Goal: Find specific page/section: Find specific page/section

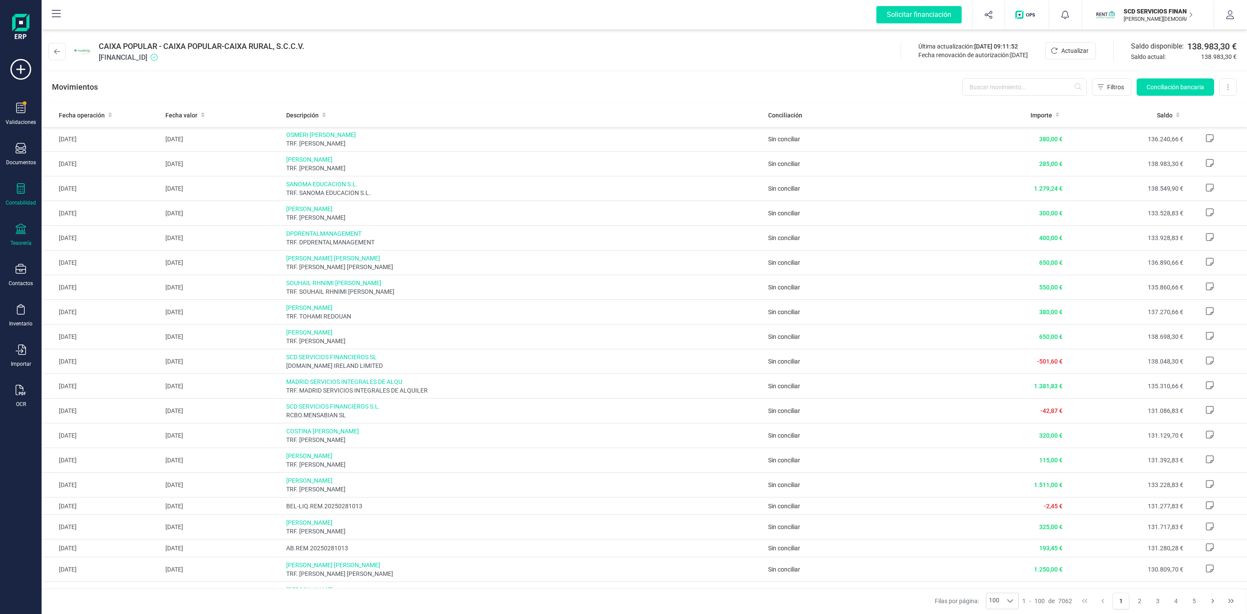
click at [23, 192] on icon at bounding box center [21, 188] width 10 height 10
click at [81, 228] on div "Préstamos" at bounding box center [101, 221] width 102 height 17
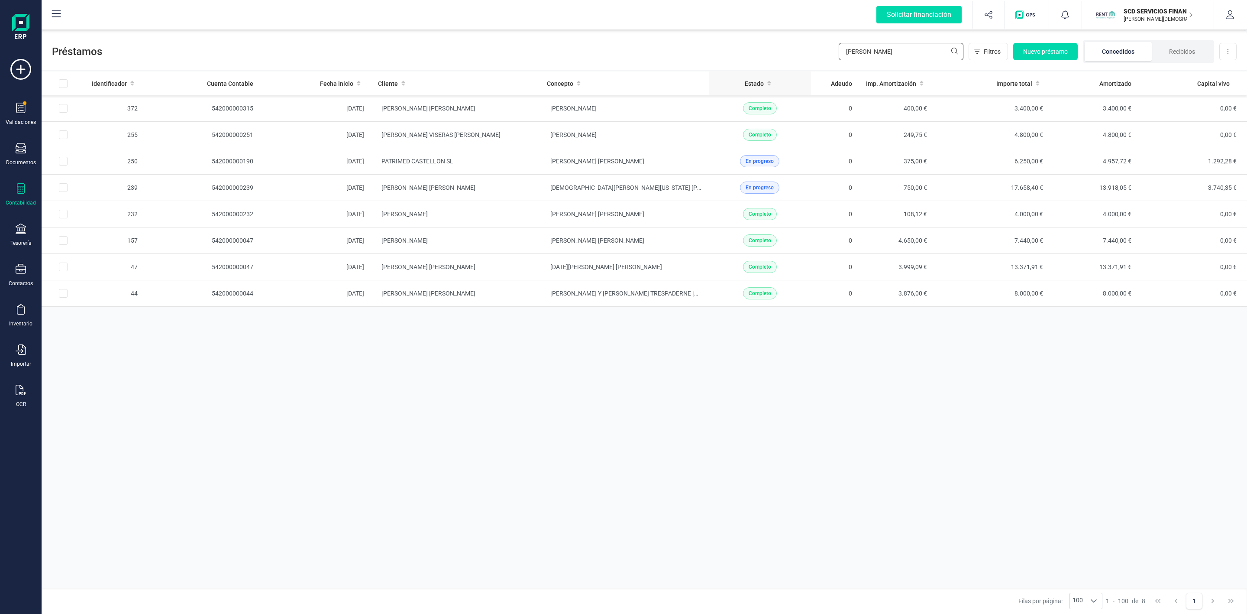
drag, startPoint x: 748, startPoint y: 75, endPoint x: 740, endPoint y: 77, distance: 8.8
click at [740, 77] on div "Préstamos [PERSON_NAME] Nuevo préstamo Concedidos Recibidos Descargar Excel Ide…" at bounding box center [644, 322] width 1205 height 584
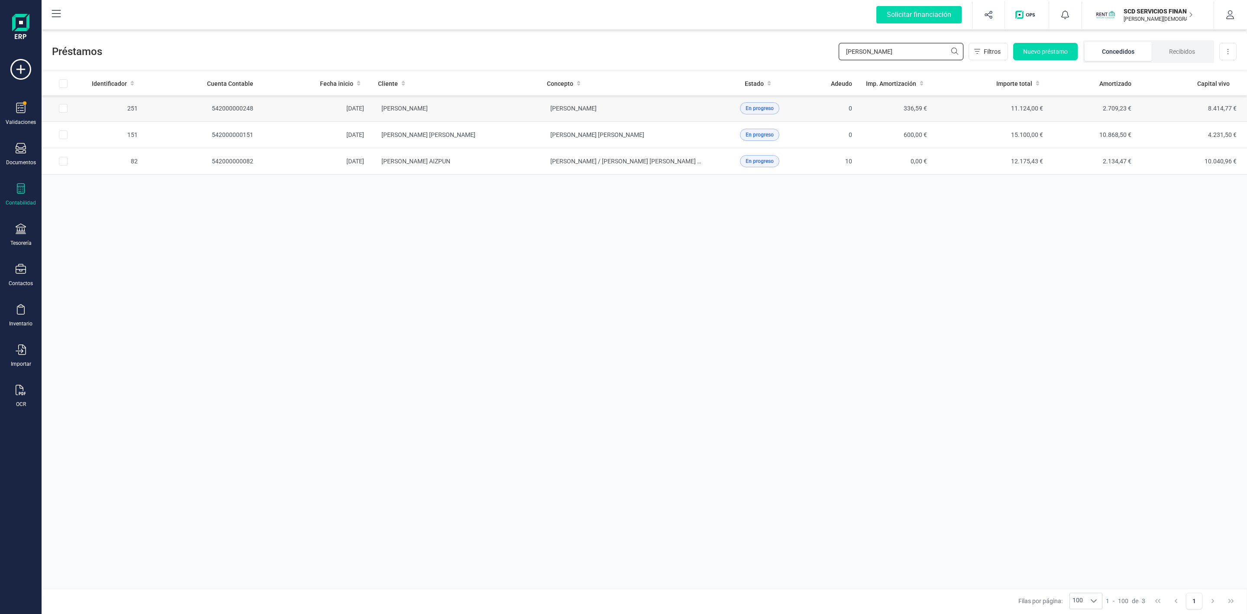
type input "[PERSON_NAME]"
click at [497, 107] on td "[PERSON_NAME]" at bounding box center [455, 108] width 169 height 26
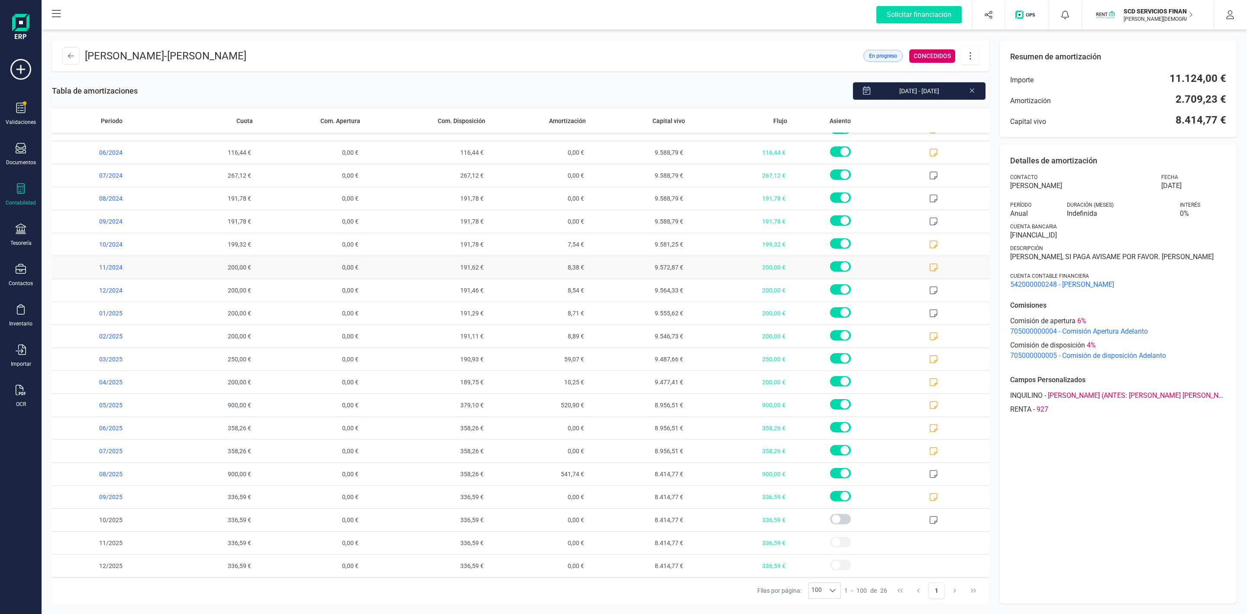
scroll to position [157, 0]
click at [145, 33] on div "[PERSON_NAME] - [PERSON_NAME] En progreso CONCEDIDOS Tabla de amortizaciones [D…" at bounding box center [644, 322] width 1205 height 584
click at [69, 52] on icon at bounding box center [71, 55] width 6 height 7
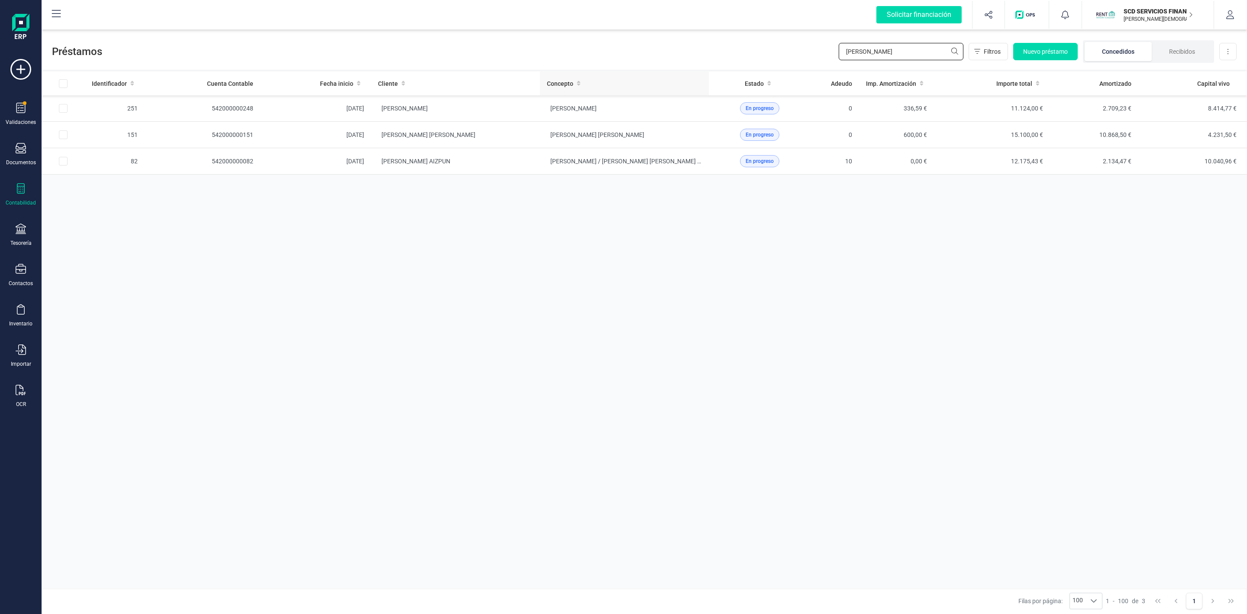
drag, startPoint x: 899, startPoint y: 51, endPoint x: 701, endPoint y: 81, distance: 200.6
click at [701, 80] on div "Préstamos [PERSON_NAME] Nuevo préstamo Concedidos Recibidos Descargar Excel Ide…" at bounding box center [644, 322] width 1205 height 584
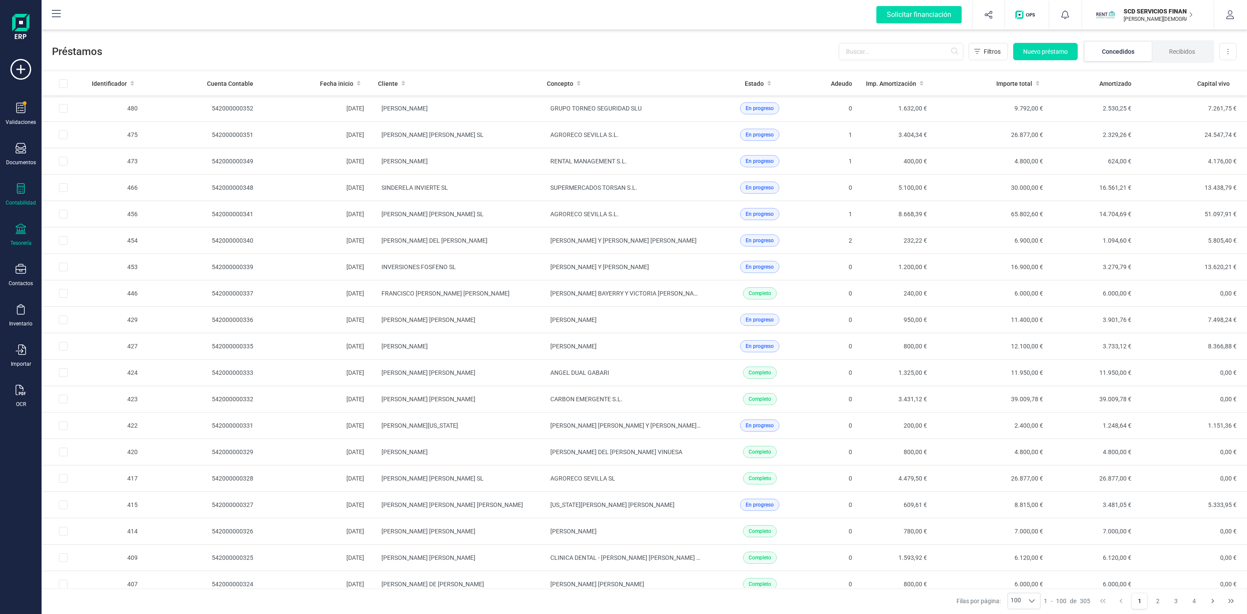
click at [14, 245] on div "Tesorería" at bounding box center [20, 242] width 21 height 7
click at [82, 149] on span "Cuentas bancarias" at bounding box center [106, 147] width 76 height 10
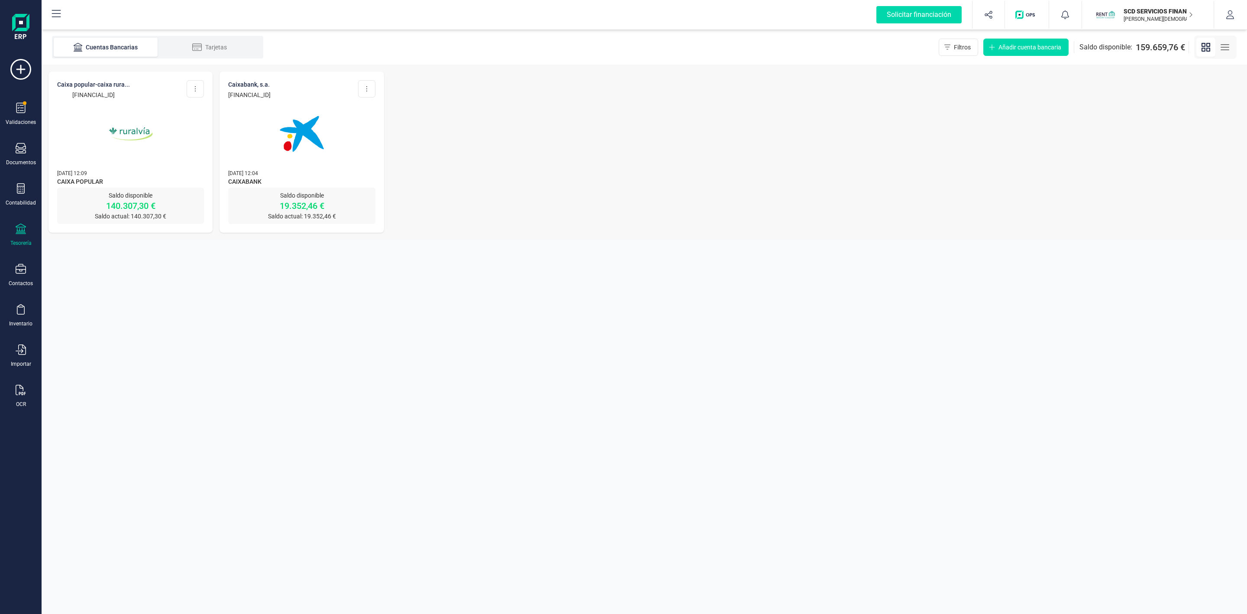
click at [138, 149] on img at bounding box center [130, 133] width 73 height 73
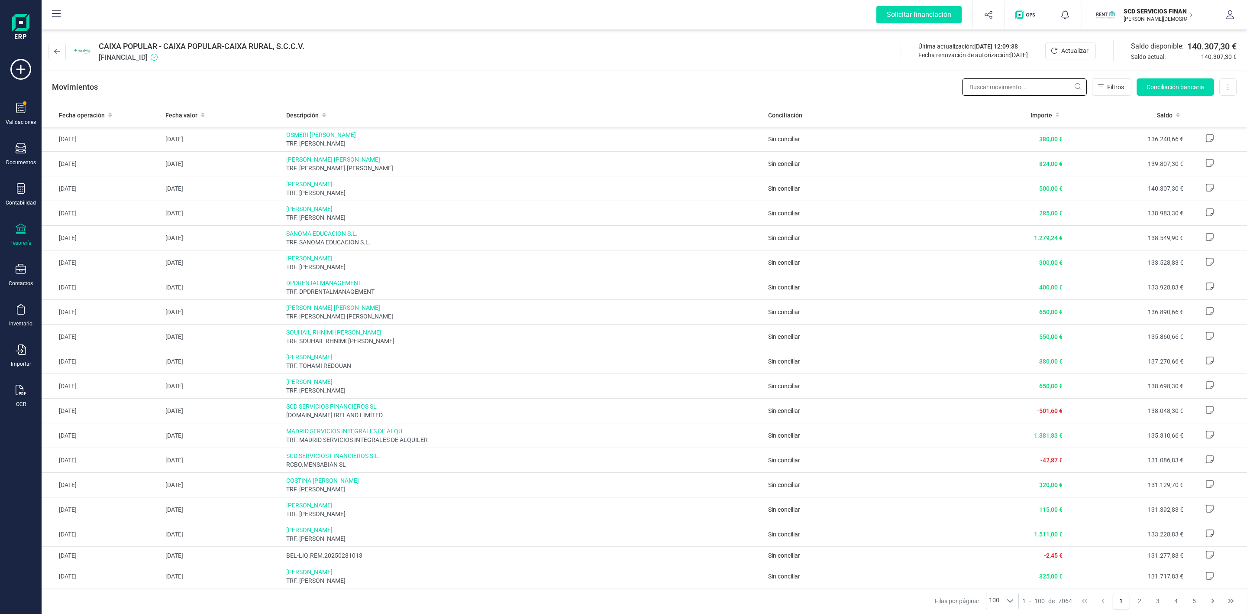
click at [995, 90] on input "text" at bounding box center [1024, 86] width 125 height 17
type input "f"
type input "[PERSON_NAME]"
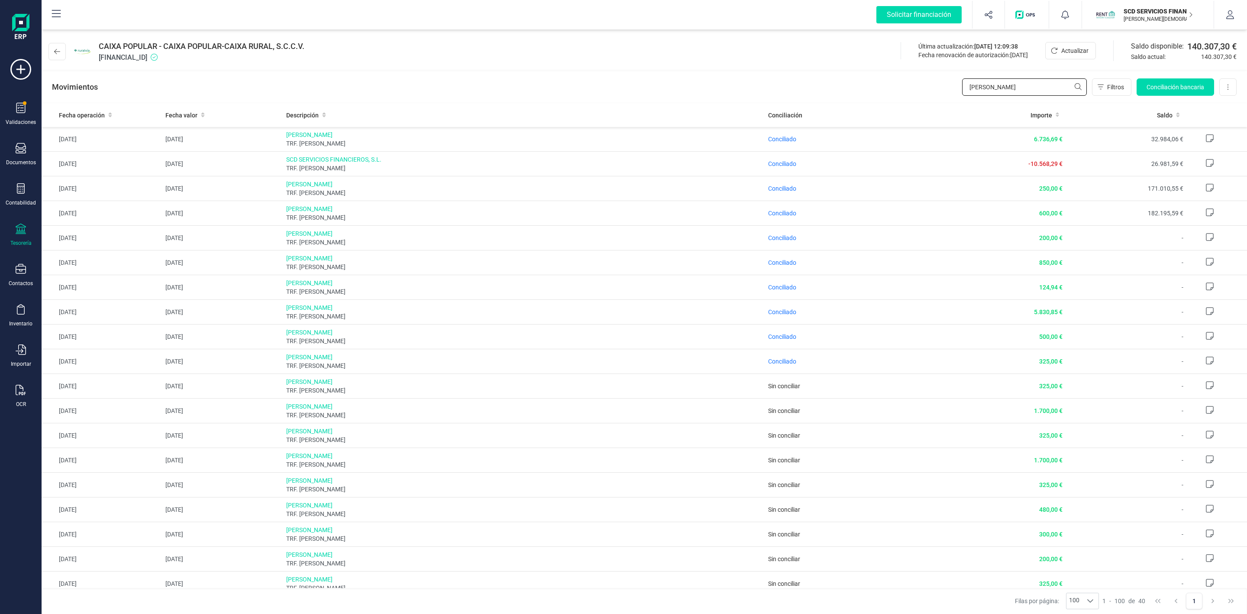
drag, startPoint x: 953, startPoint y: 87, endPoint x: 916, endPoint y: 87, distance: 36.8
click at [917, 88] on div "Movimientos [PERSON_NAME] Conciliación bancaria Descargar Excel Eliminar cuenta" at bounding box center [644, 86] width 1205 height 31
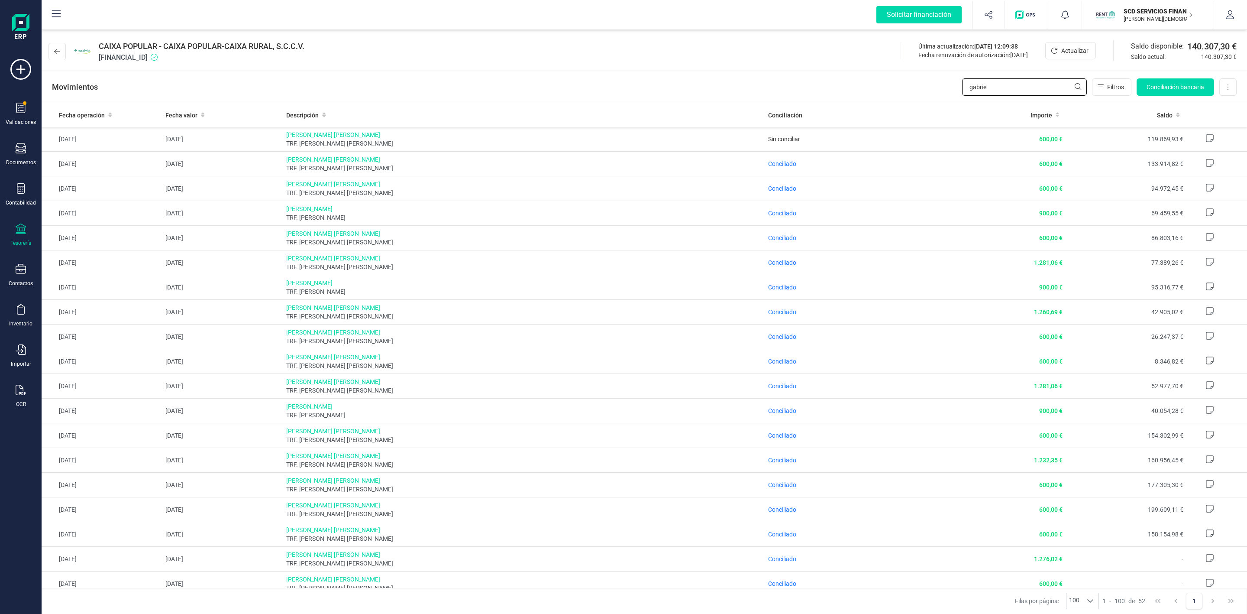
type input "gabrie"
click at [19, 194] on icon at bounding box center [21, 188] width 8 height 10
click at [85, 217] on span "Préstamos" at bounding box center [94, 221] width 52 height 10
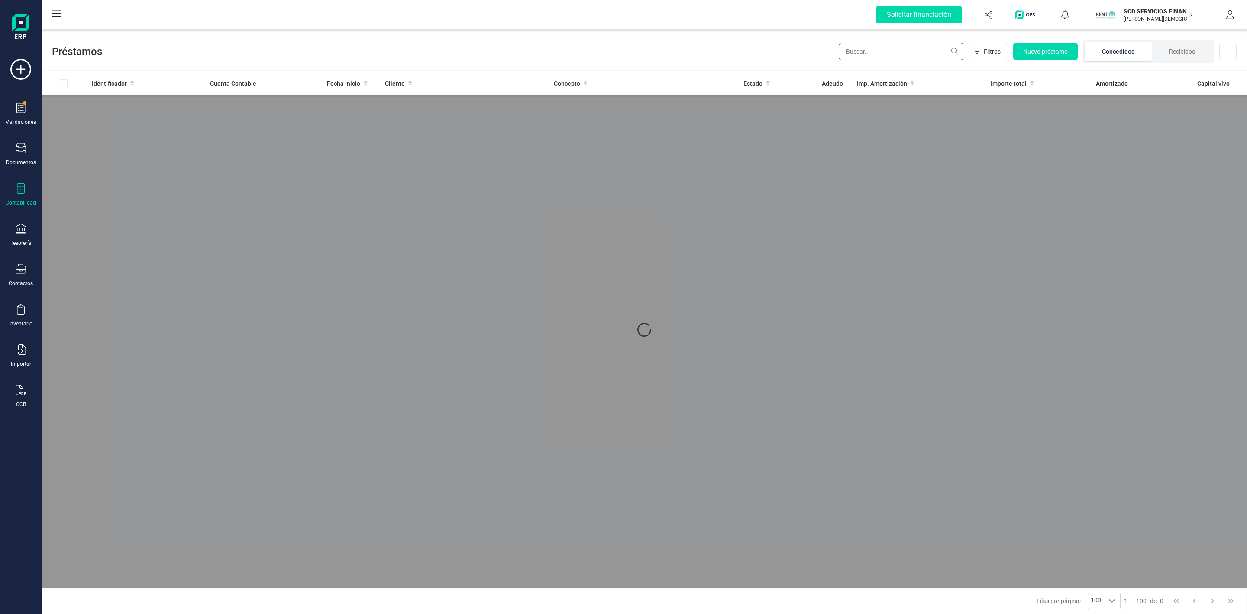
click at [878, 52] on input "text" at bounding box center [901, 51] width 125 height 17
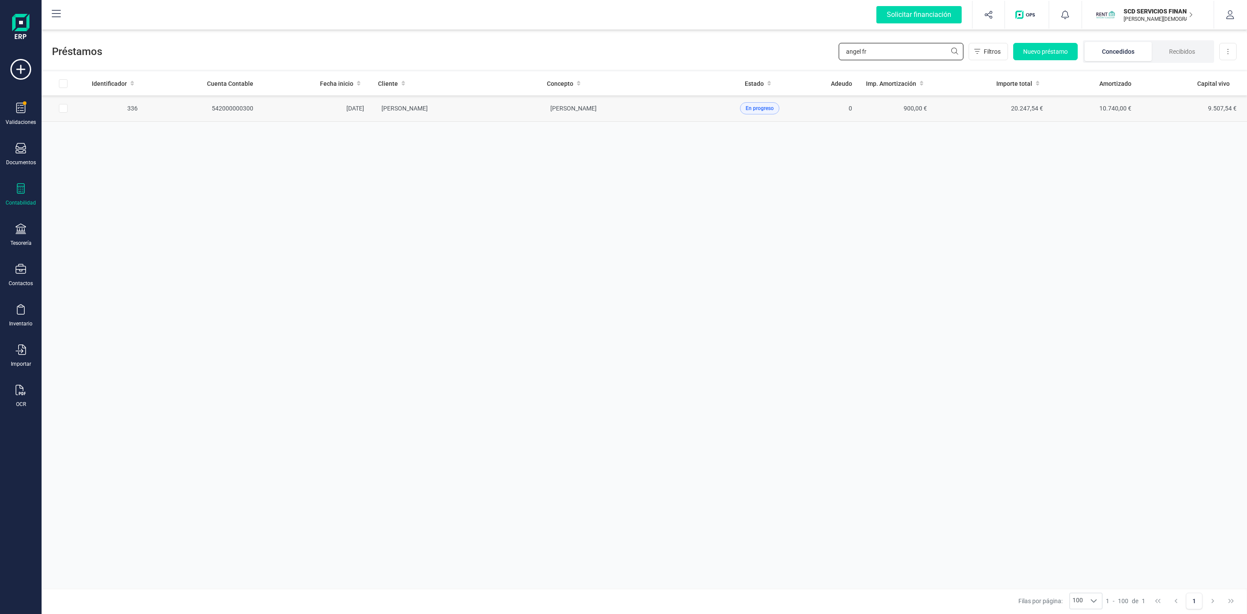
type input "angel fr"
click at [494, 113] on td "[PERSON_NAME]" at bounding box center [455, 108] width 169 height 26
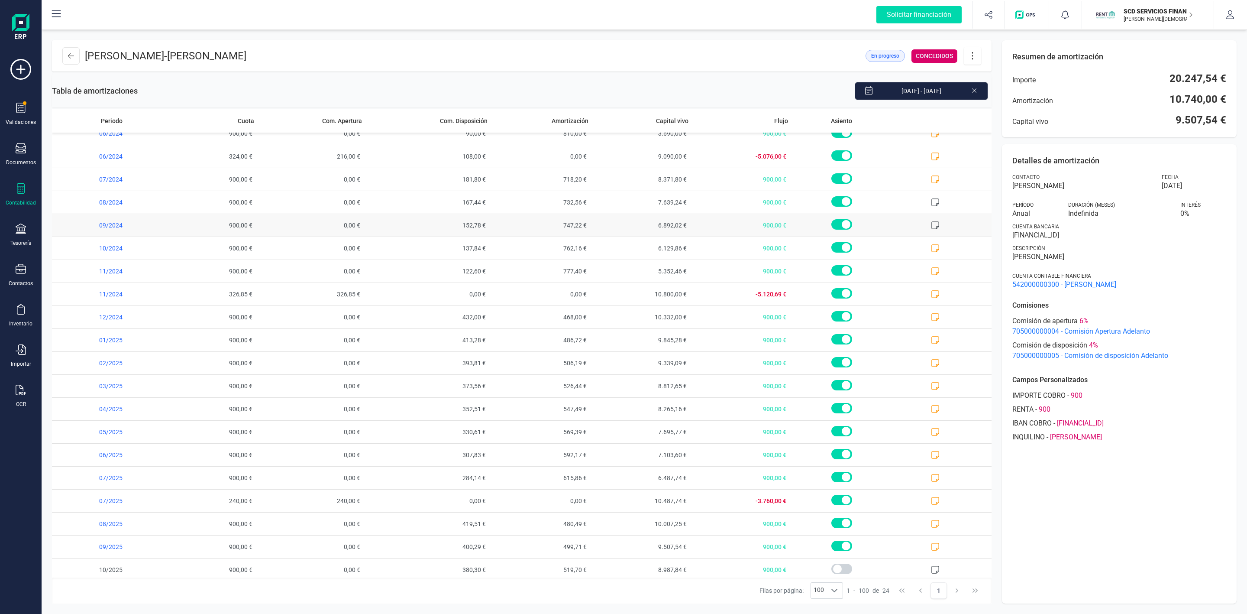
scroll to position [110, 0]
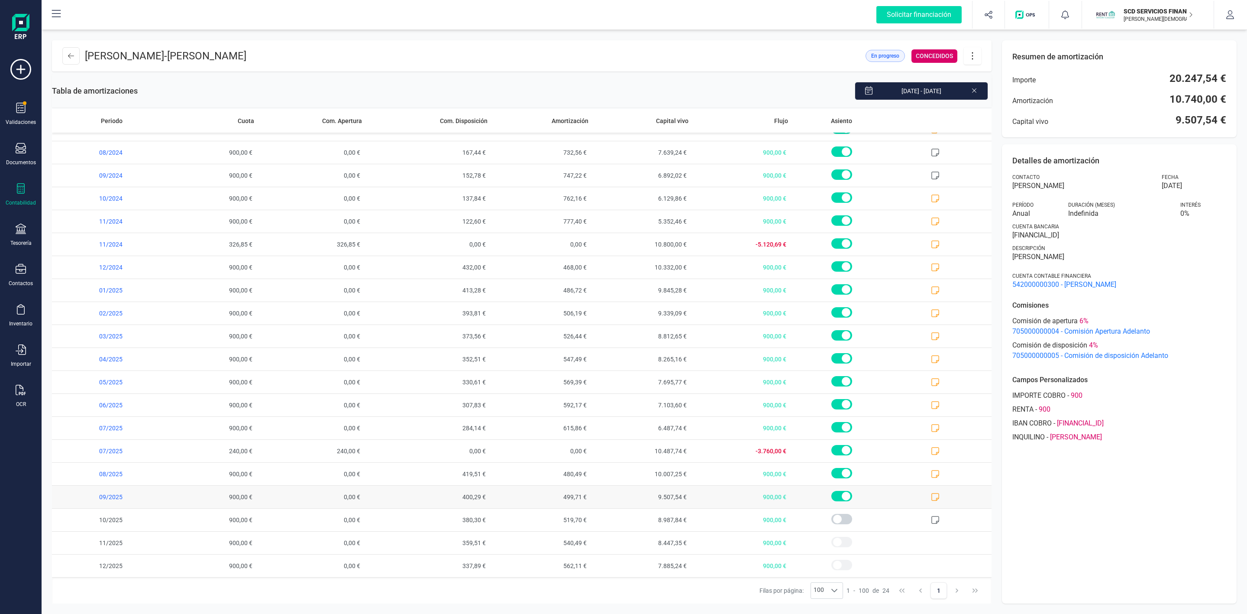
click at [931, 494] on icon at bounding box center [935, 496] width 9 height 9
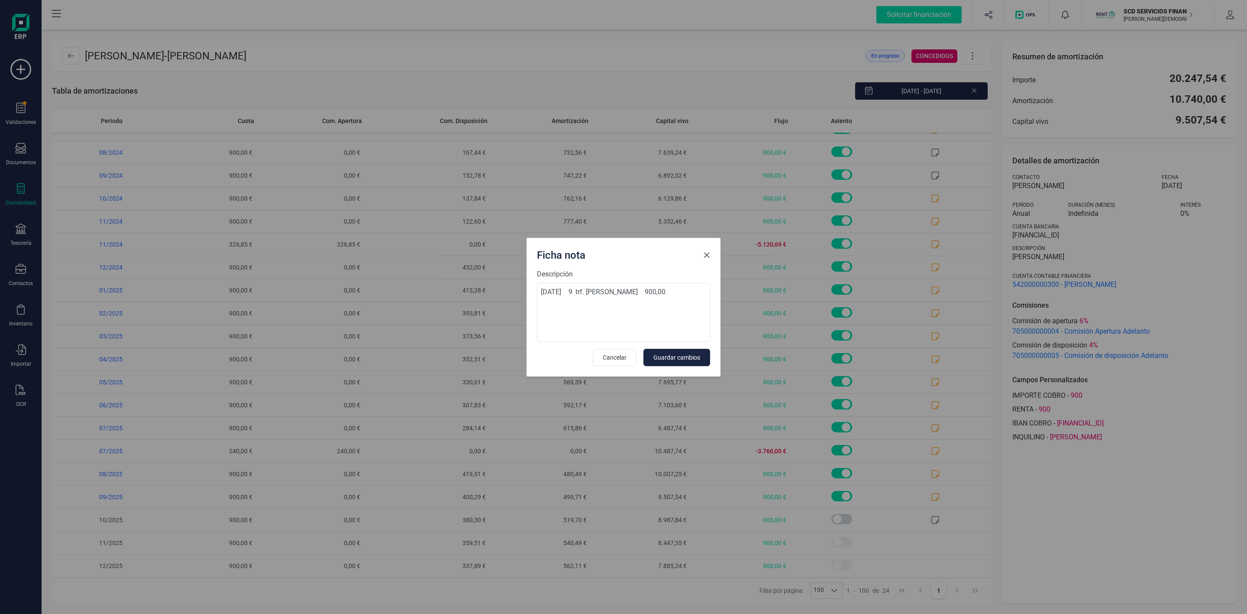
click at [710, 256] on span "Close" at bounding box center [706, 255] width 7 height 7
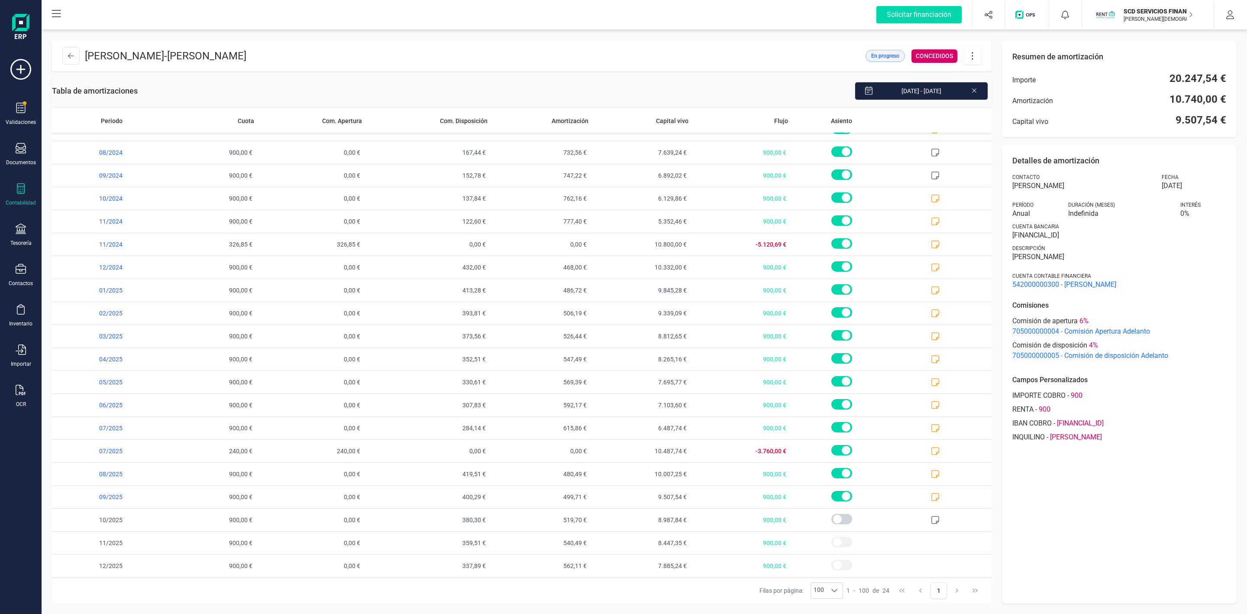
click at [975, 58] on icon at bounding box center [972, 56] width 16 height 10
click at [1014, 119] on span "Descargar en PDF" at bounding box center [1021, 116] width 80 height 7
click at [977, 52] on icon at bounding box center [972, 56] width 16 height 10
click at [988, 117] on span "Descargar en PDF" at bounding box center [1021, 116] width 80 height 7
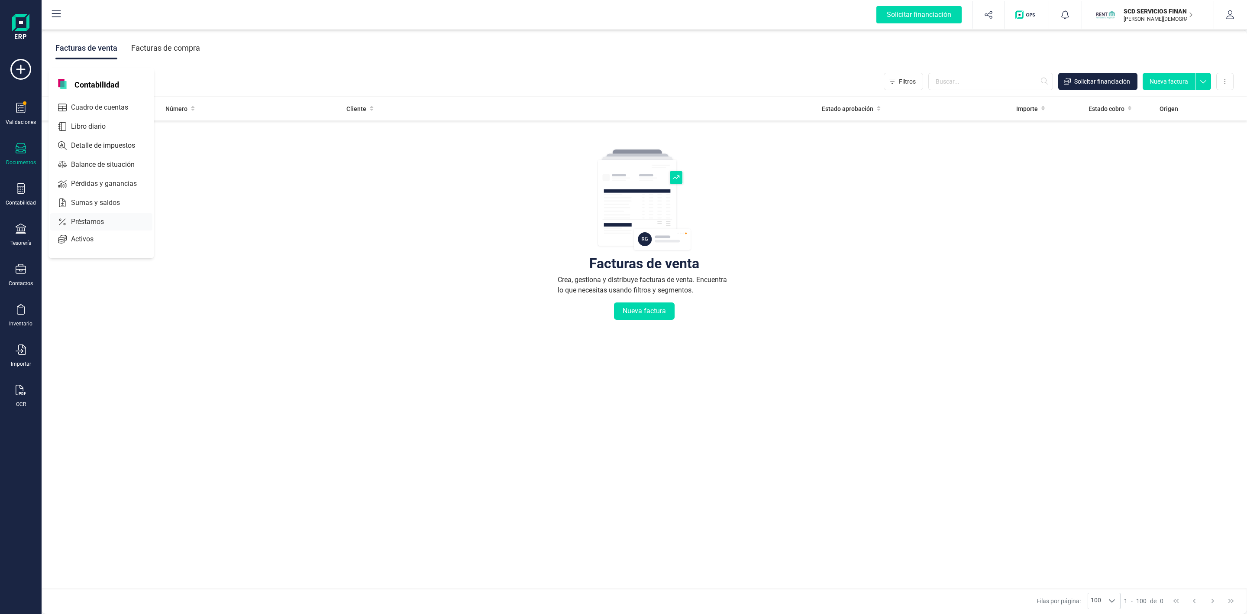
click at [88, 220] on span "Préstamos" at bounding box center [94, 221] width 52 height 10
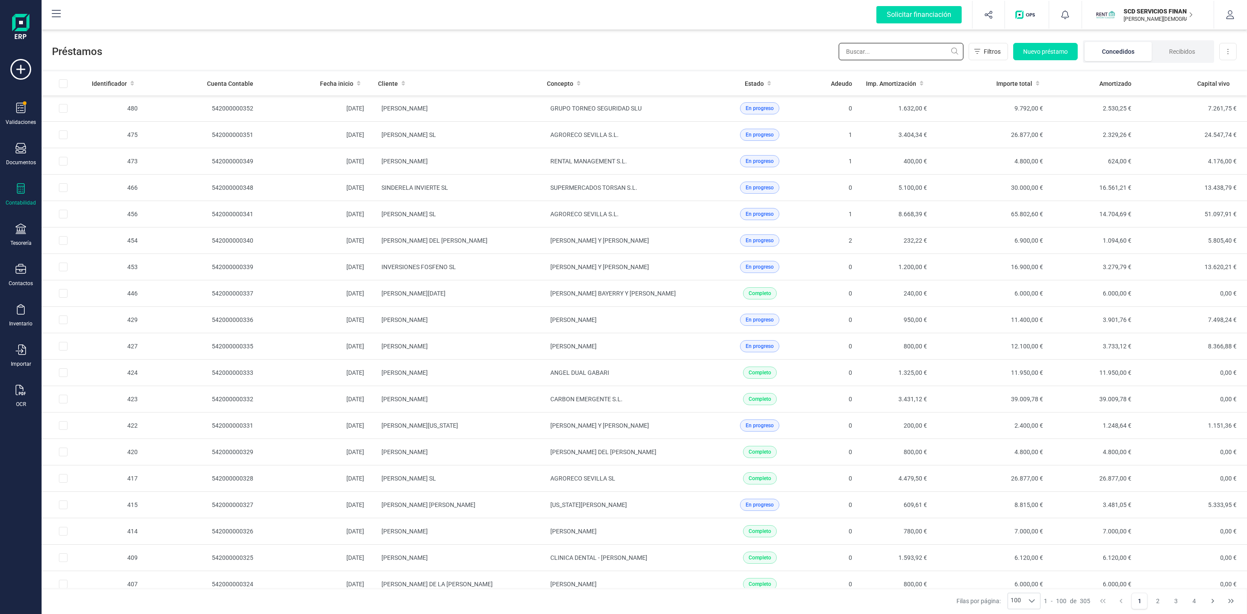
click at [856, 56] on input "text" at bounding box center [901, 51] width 125 height 17
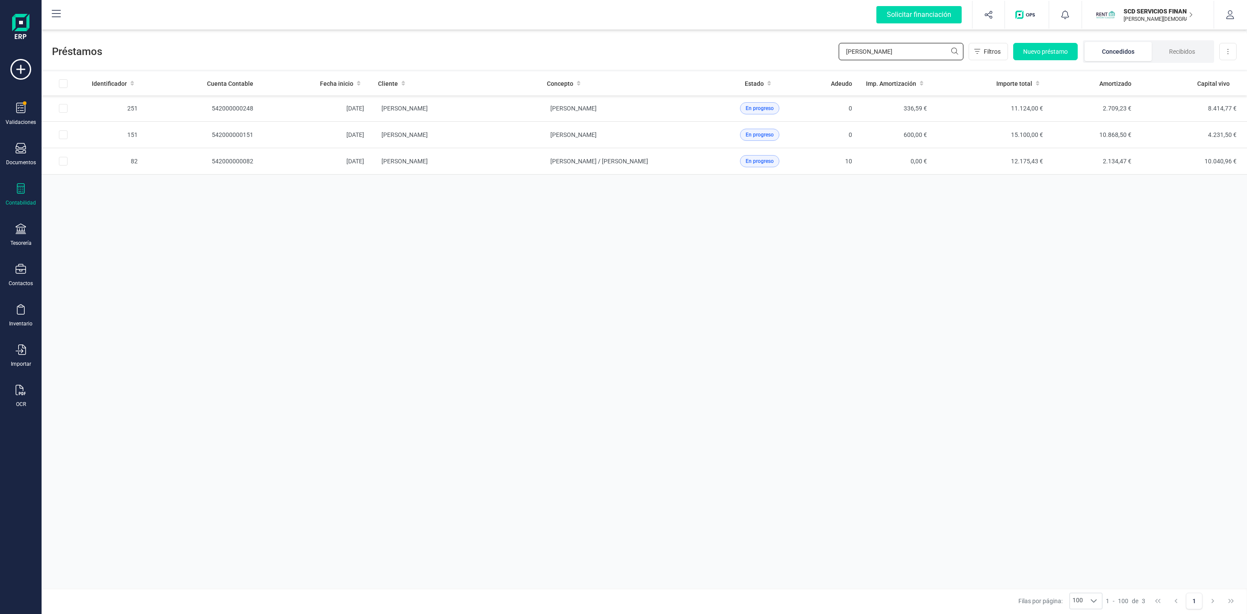
type input "[PERSON_NAME]"
